Goal: Information Seeking & Learning: Learn about a topic

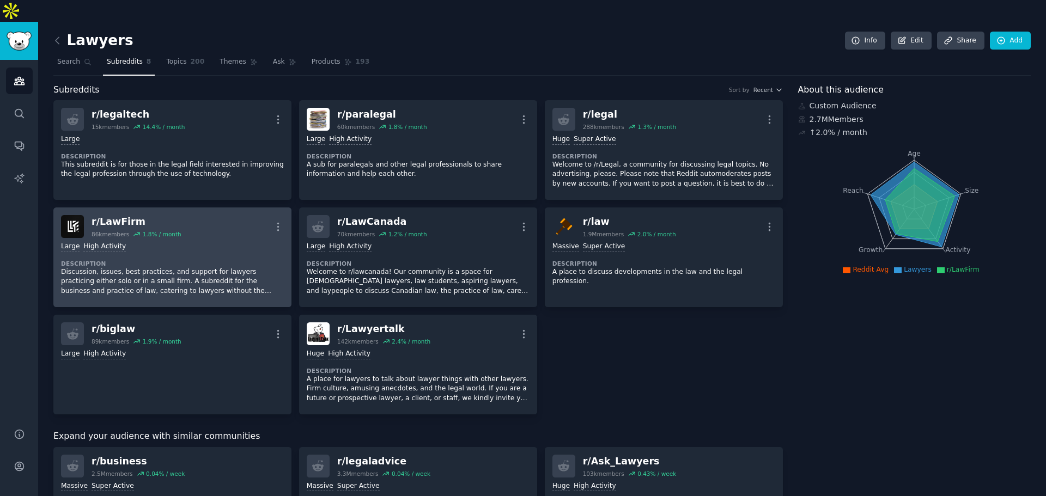
click at [177, 260] on dt "Description" at bounding box center [172, 264] width 223 height 8
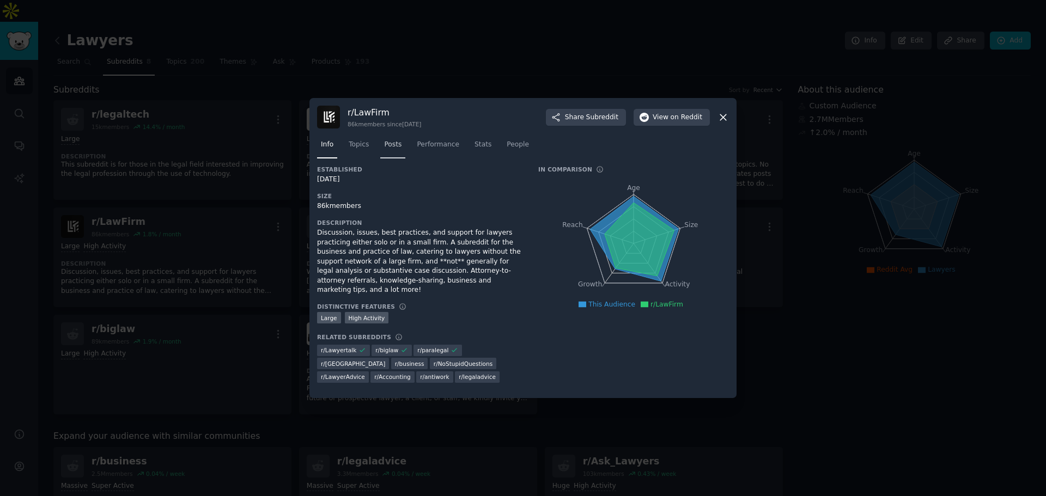
click at [399, 151] on link "Posts" at bounding box center [392, 147] width 25 height 22
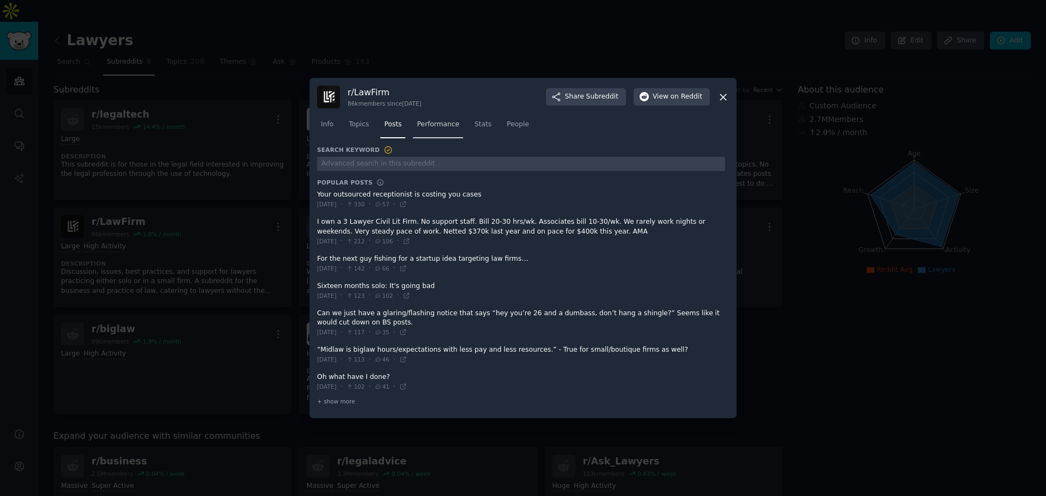
click at [437, 126] on span "Performance" at bounding box center [438, 125] width 43 height 10
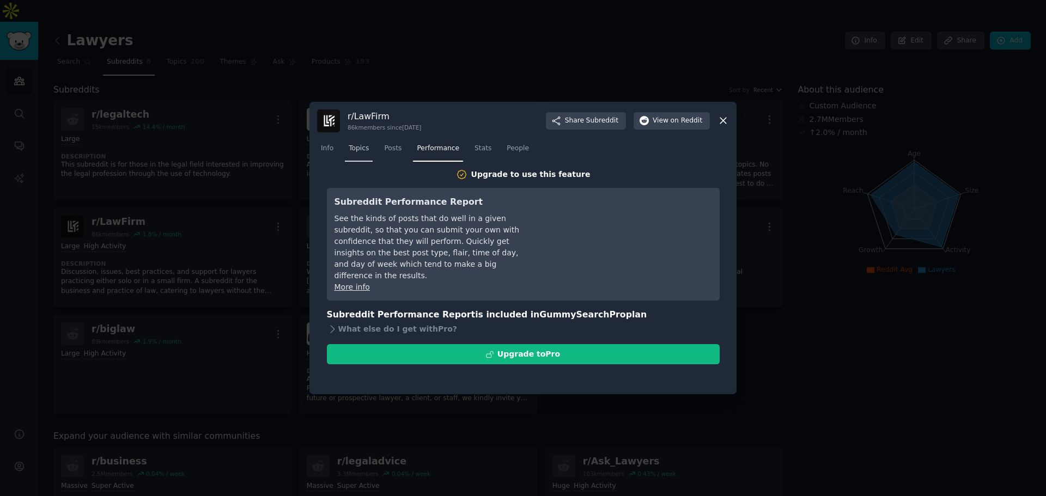
click at [365, 151] on span "Topics" at bounding box center [359, 149] width 20 height 10
